Goal: Check status: Check status

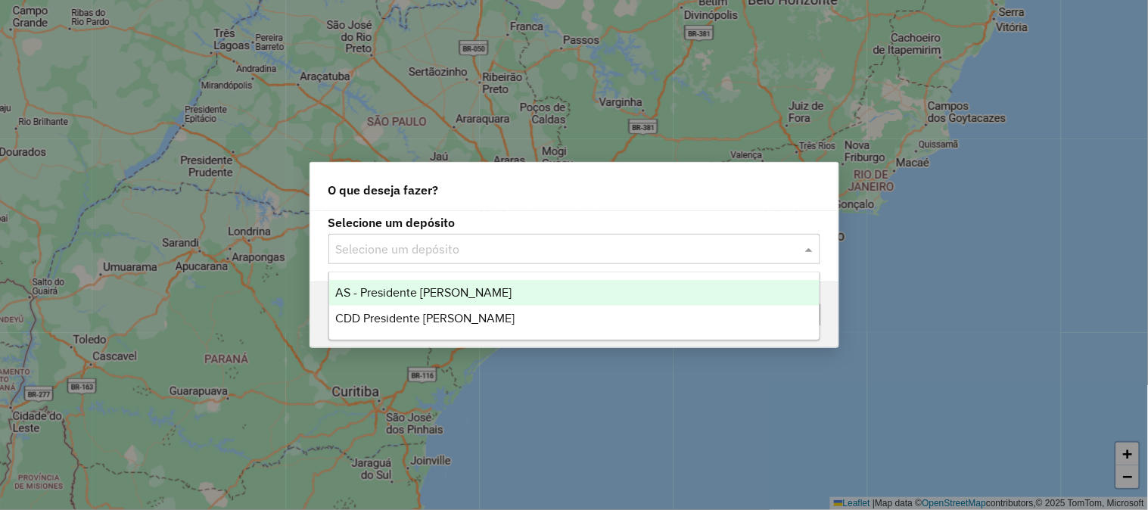
click at [413, 247] on input "text" at bounding box center [559, 250] width 447 height 18
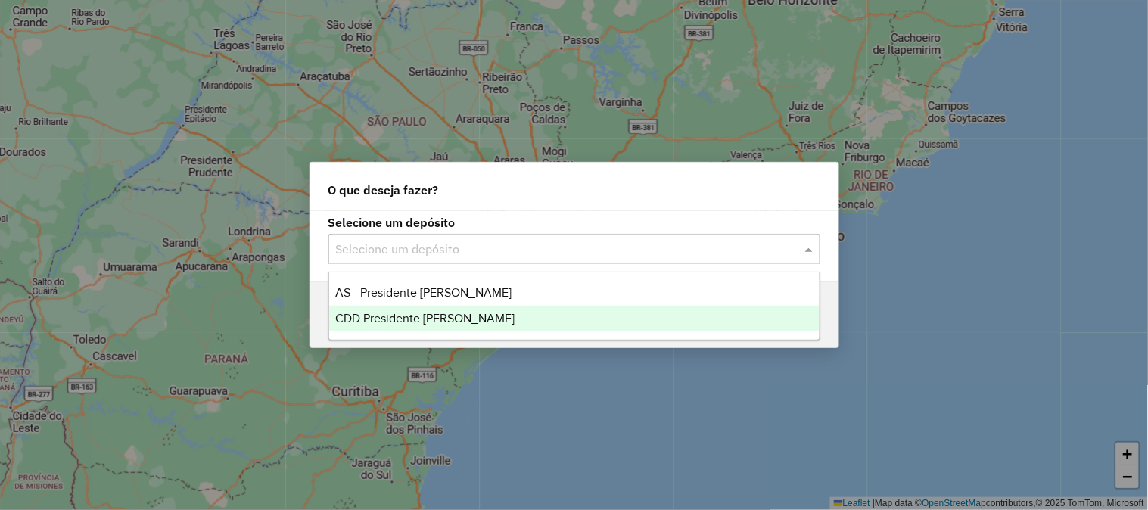
click at [500, 314] on div "CDD Presidente [PERSON_NAME]" at bounding box center [574, 319] width 490 height 26
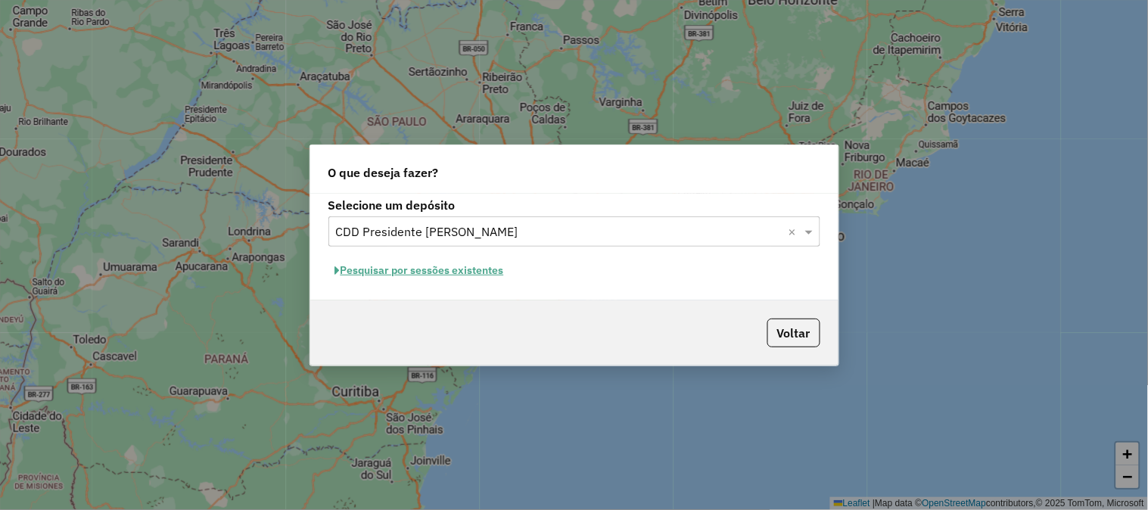
click at [457, 268] on button "Pesquisar por sessões existentes" at bounding box center [419, 270] width 182 height 23
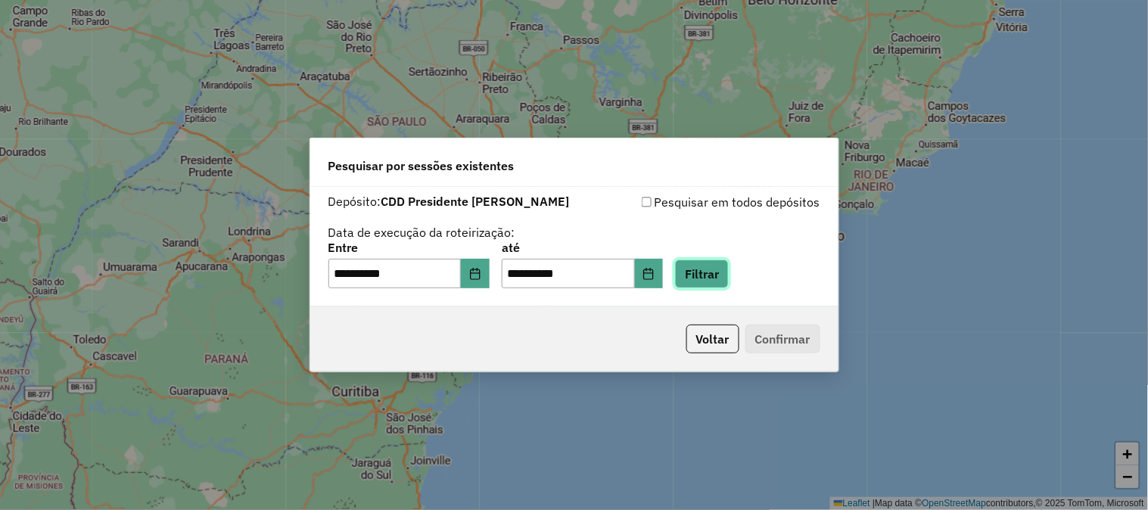
click at [728, 272] on button "Filtrar" at bounding box center [702, 274] width 54 height 29
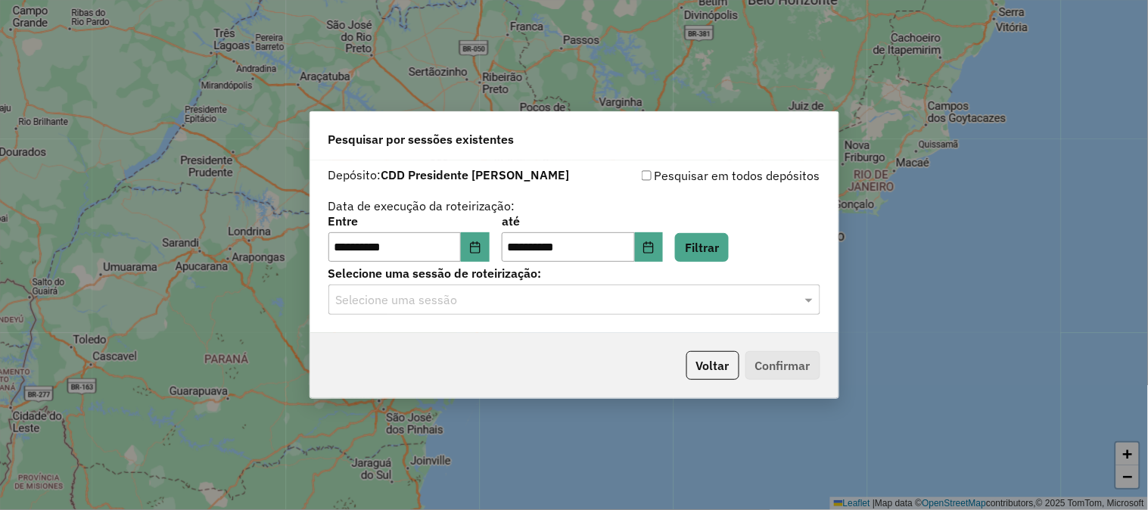
click at [515, 305] on input "text" at bounding box center [559, 300] width 447 height 18
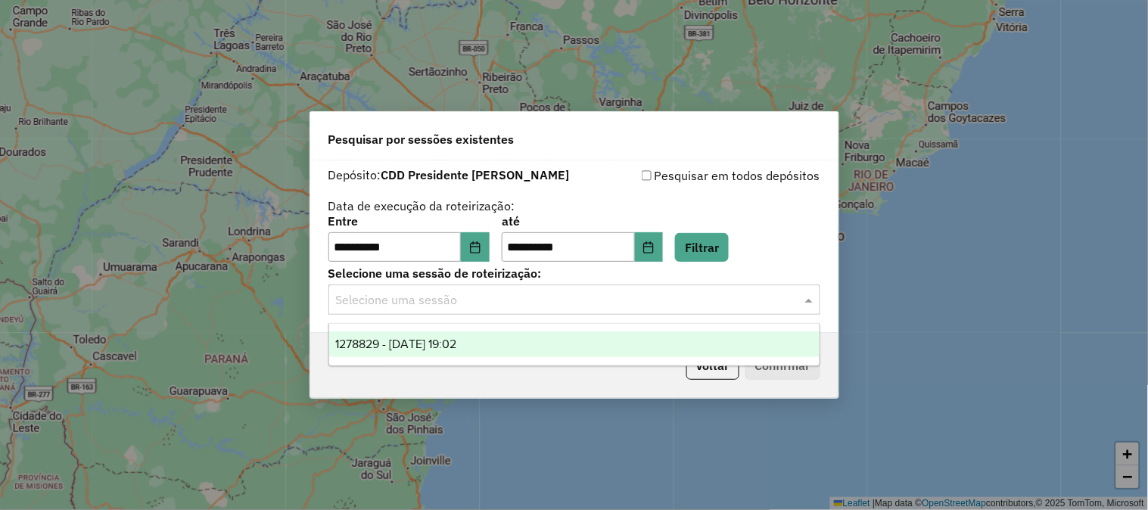
click at [434, 344] on span "1278829 - 19/09/2025 19:02" at bounding box center [395, 344] width 121 height 13
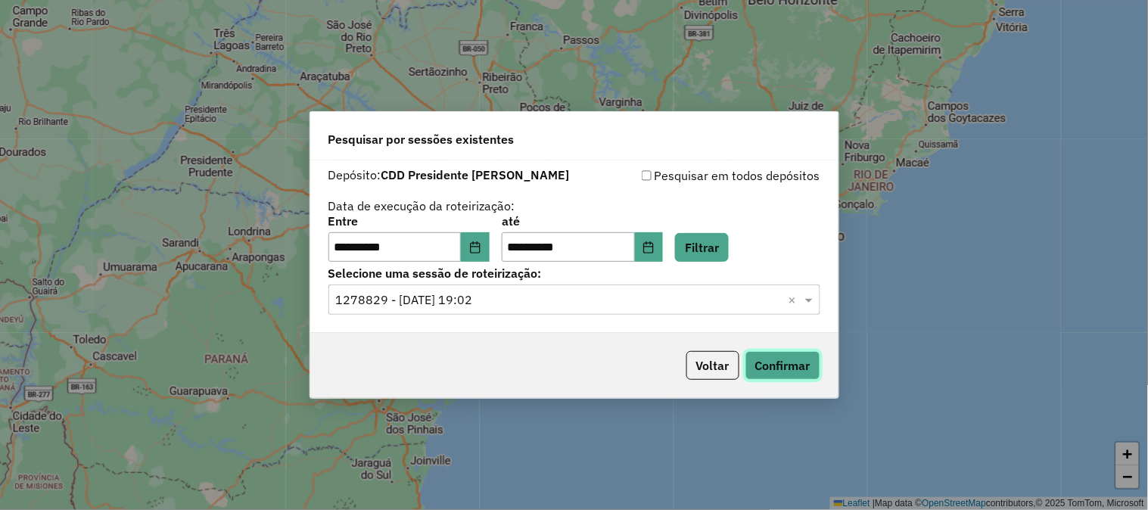
click at [797, 372] on button "Confirmar" at bounding box center [782, 365] width 75 height 29
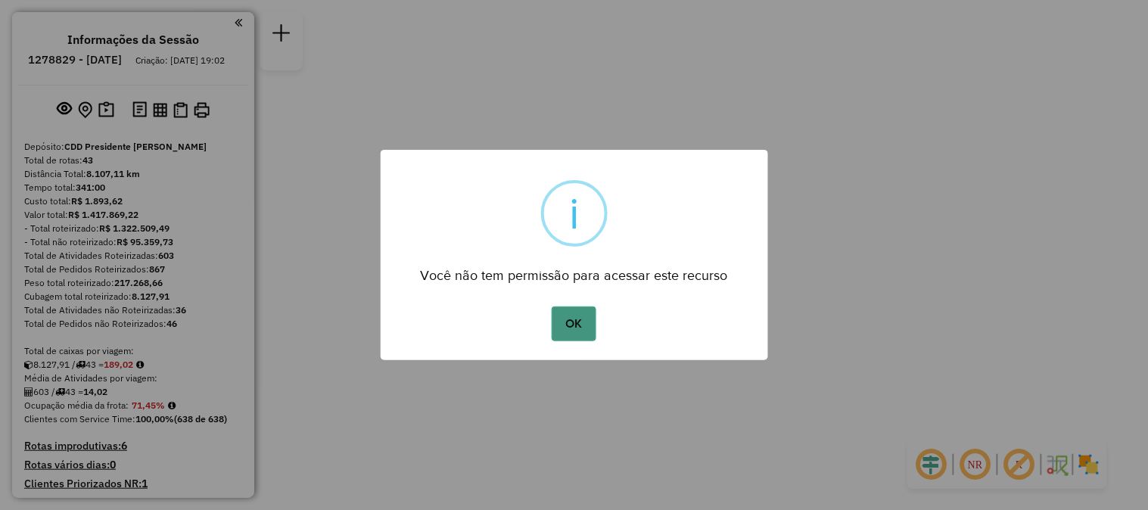
click at [584, 322] on button "OK" at bounding box center [574, 324] width 45 height 35
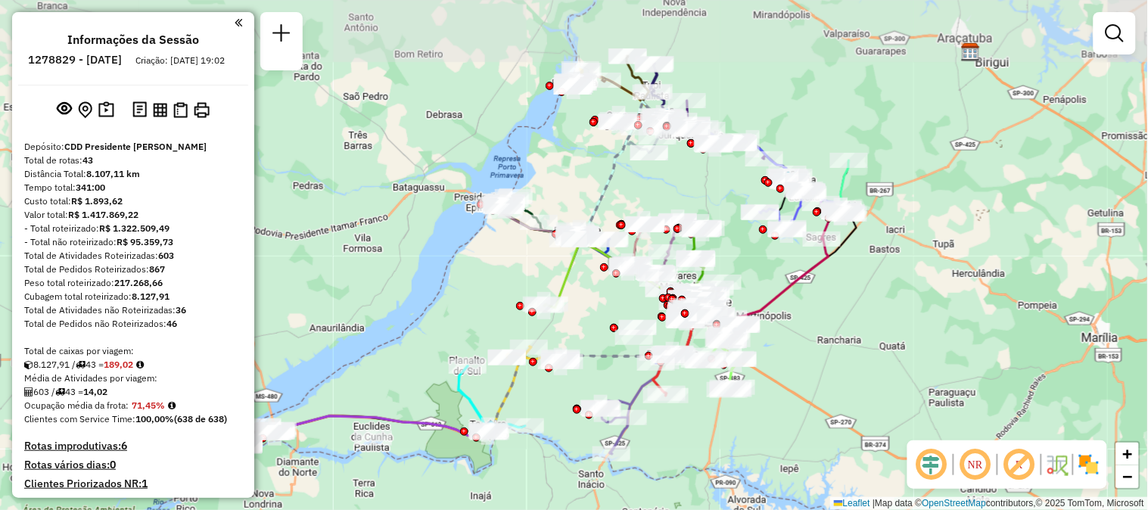
drag, startPoint x: 867, startPoint y: 267, endPoint x: 908, endPoint y: 336, distance: 80.5
click at [908, 336] on div "Janela de atendimento Grade de atendimento Capacidade Transportadoras Veículos …" at bounding box center [574, 255] width 1148 height 510
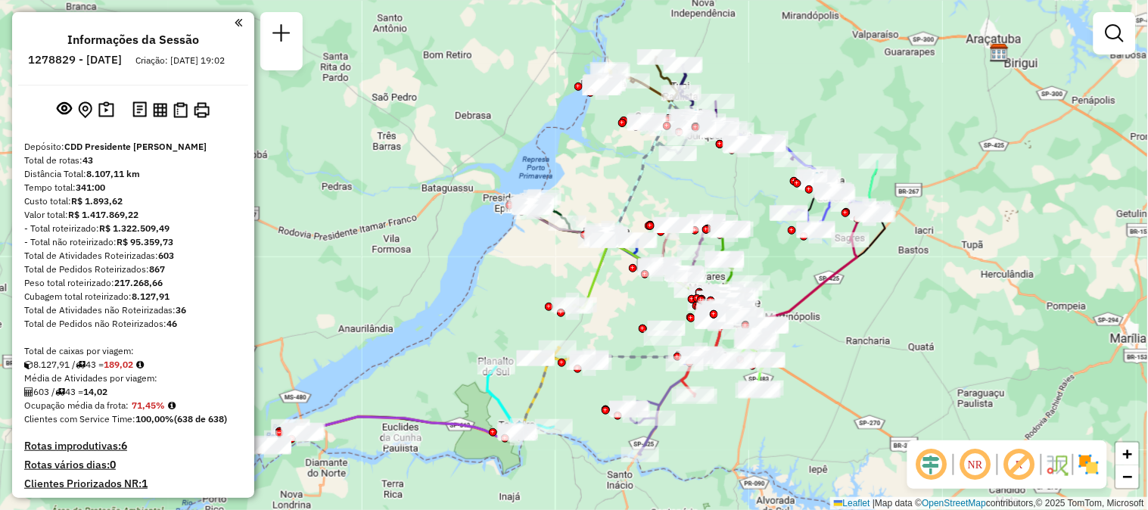
drag, startPoint x: 854, startPoint y: 297, endPoint x: 882, endPoint y: 297, distance: 28.8
click at [882, 297] on div "Janela de atendimento Grade de atendimento Capacidade Transportadoras Veículos …" at bounding box center [574, 255] width 1148 height 510
